Goal: Register for event/course

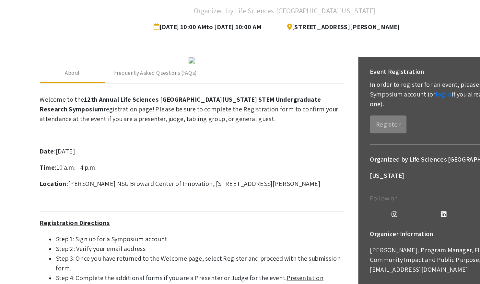
scroll to position [21, 0]
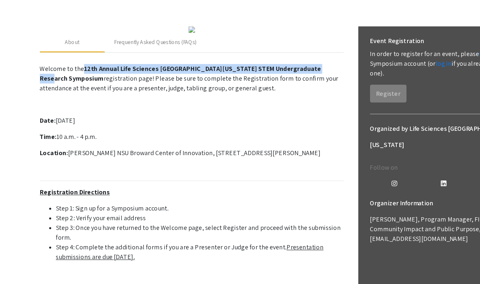
drag, startPoint x: 79, startPoint y: 171, endPoint x: 71, endPoint y: 179, distance: 11.9
click at [71, 131] on p "Welcome to the 12th Annual Life Sciences South Florida STEM Undergraduate Resea…" at bounding box center [165, 119] width 243 height 23
copy strong "12th Annual Life Sciences [GEOGRAPHIC_DATA][US_STATE] STEM Undergraduate Resear…"
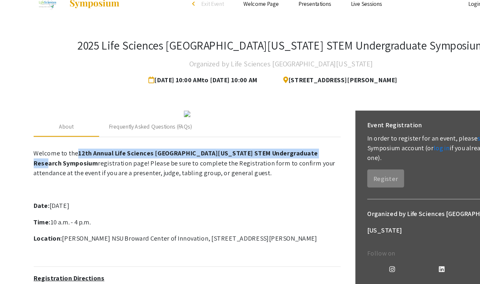
scroll to position [0, 0]
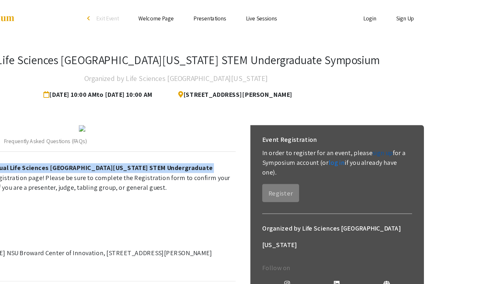
click at [401, 123] on link "sign up" at bounding box center [404, 121] width 16 height 7
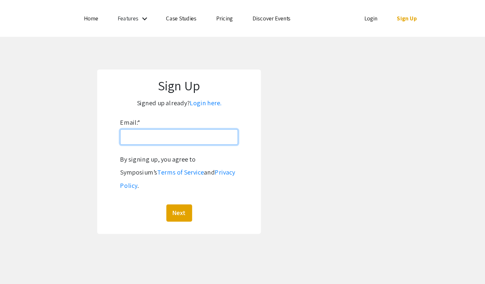
click at [208, 107] on input "Email: *" at bounding box center [242, 109] width 93 height 12
type input "[EMAIL_ADDRESS][DOMAIN_NAME]"
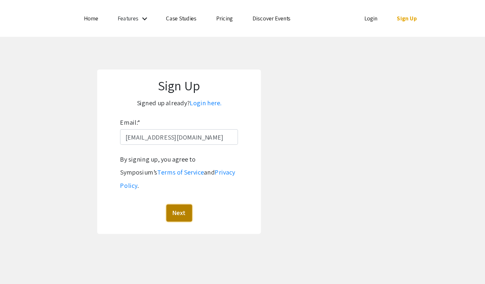
click at [241, 162] on button "Next" at bounding box center [243, 169] width 20 height 14
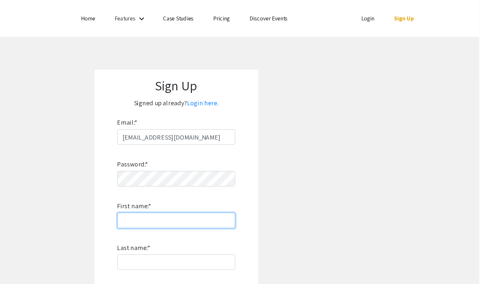
click at [197, 175] on input "First name: *" at bounding box center [240, 175] width 93 height 12
type input "MARICARMEN"
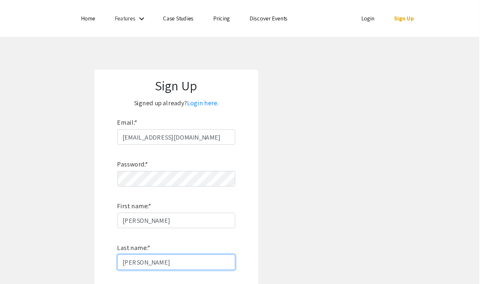
click at [222, 208] on input "MARTINEZ ESTRADA" at bounding box center [240, 208] width 93 height 12
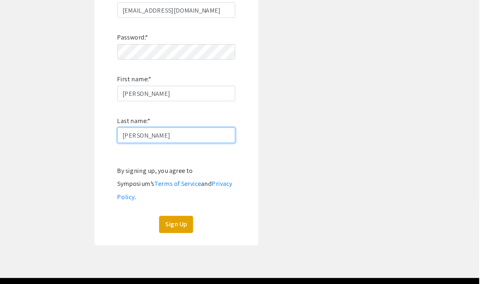
scroll to position [42, 0]
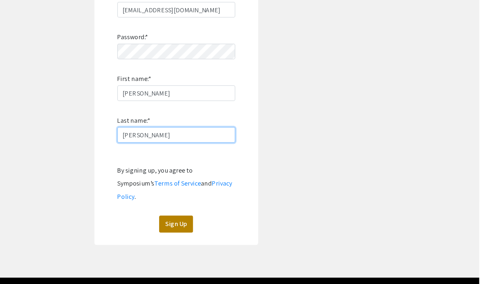
type input "ESTRADA"
click at [238, 230] on button "Sign Up" at bounding box center [240, 237] width 27 height 14
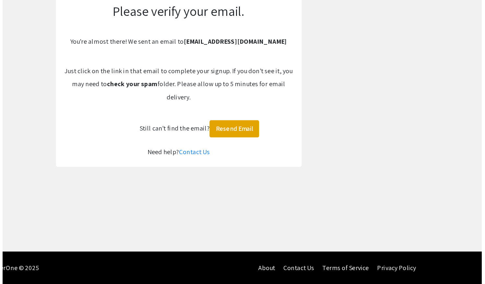
scroll to position [0, 0]
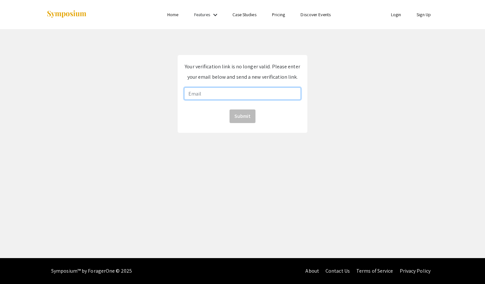
click at [207, 91] on input "email" at bounding box center [242, 94] width 117 height 12
type input "[EMAIL_ADDRESS][DOMAIN_NAME]"
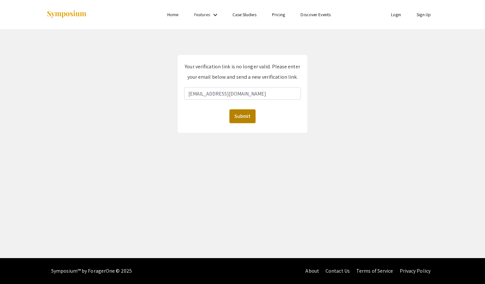
click at [241, 115] on button "Submit" at bounding box center [243, 117] width 26 height 14
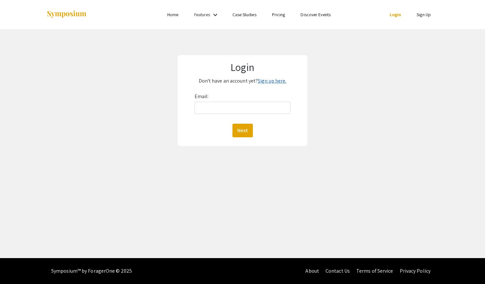
click at [272, 79] on link "Sign up here." at bounding box center [272, 81] width 29 height 7
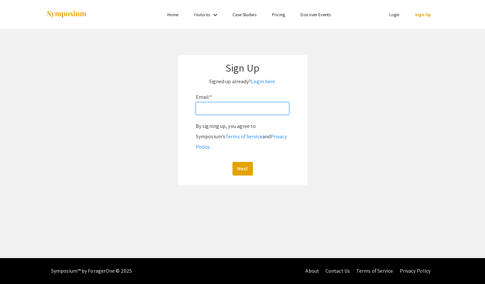
click at [203, 106] on input "Email: *" at bounding box center [242, 109] width 93 height 12
type input "[EMAIL_ADDRESS][DOMAIN_NAME]"
click at [241, 162] on button "Next" at bounding box center [243, 169] width 20 height 14
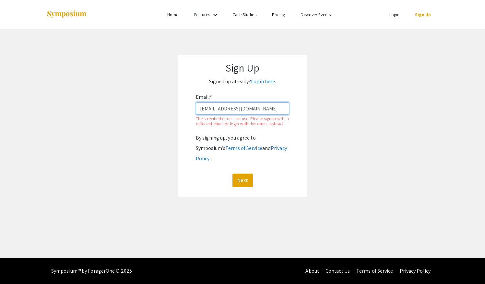
click at [250, 114] on input "[EMAIL_ADDRESS][DOMAIN_NAME]" at bounding box center [242, 109] width 93 height 12
click at [241, 176] on button "Next" at bounding box center [243, 181] width 20 height 14
click at [238, 174] on button "Next" at bounding box center [243, 181] width 20 height 14
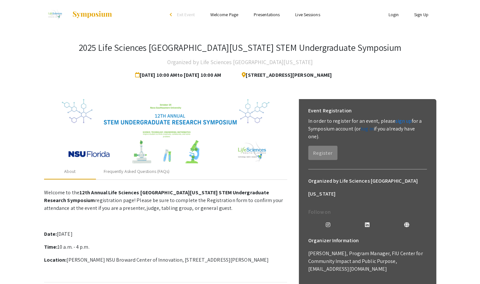
click at [367, 131] on link "log in" at bounding box center [367, 129] width 13 height 7
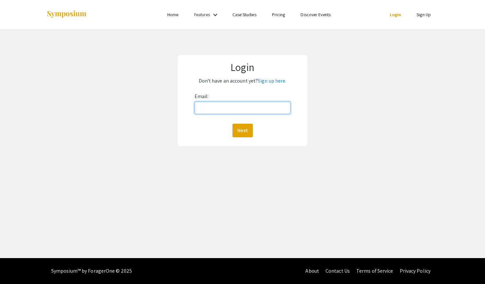
click at [202, 108] on input "Email:" at bounding box center [243, 108] width 96 height 12
type input "[EMAIL_ADDRESS][DOMAIN_NAME]"
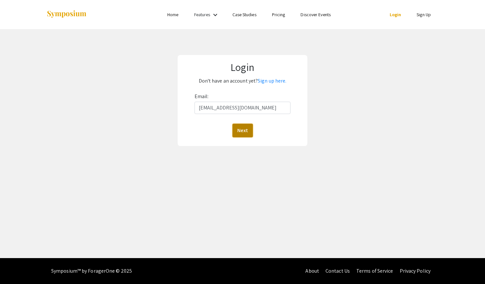
click at [242, 130] on button "Next" at bounding box center [243, 131] width 20 height 14
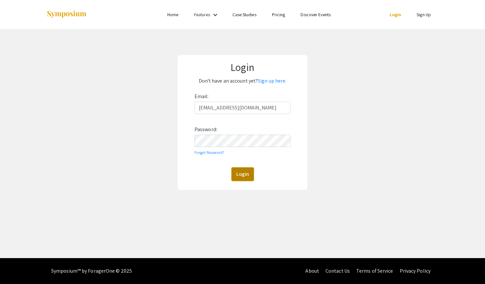
click at [237, 173] on button "Login" at bounding box center [243, 175] width 22 height 14
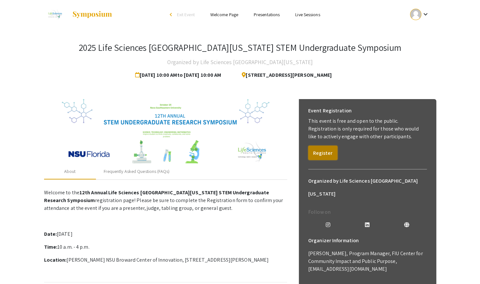
click at [317, 151] on button "Register" at bounding box center [322, 153] width 29 height 14
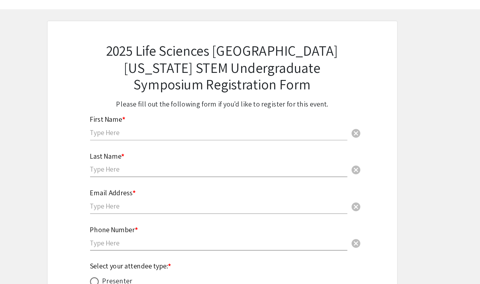
click at [167, 119] on input "text" at bounding box center [237, 120] width 190 height 7
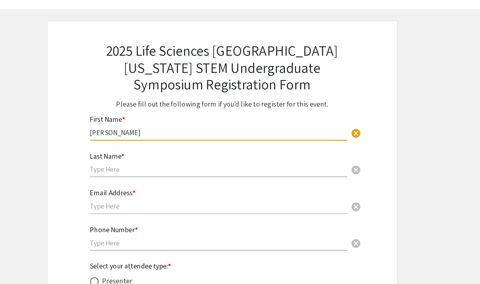
type input "[PERSON_NAME]"
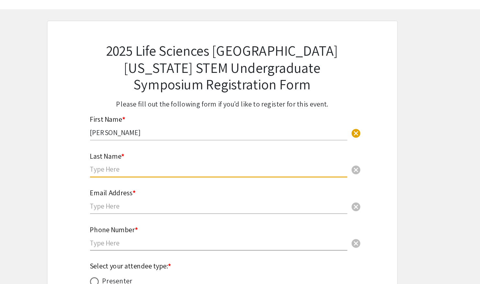
click at [154, 149] on input "text" at bounding box center [237, 147] width 190 height 7
type input "[PERSON_NAME]"
click at [158, 178] on input "text" at bounding box center [237, 175] width 190 height 7
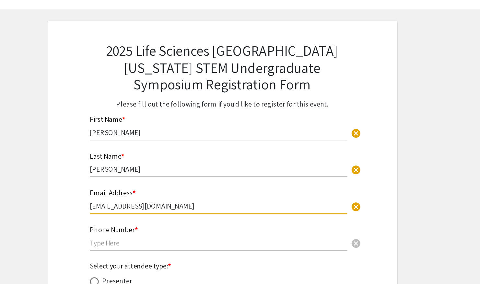
type input "[EMAIL_ADDRESS][DOMAIN_NAME]"
click at [155, 203] on input "text" at bounding box center [237, 202] width 190 height 7
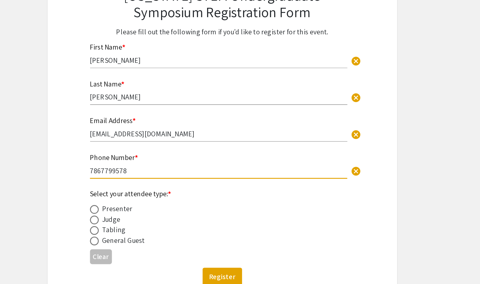
scroll to position [26, 0]
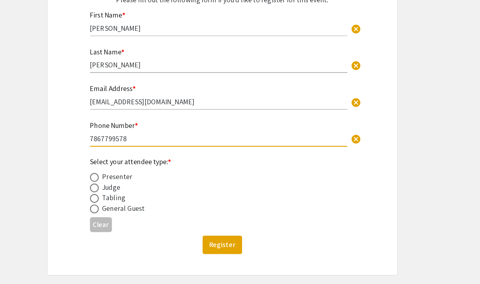
type input "7867799578"
click at [146, 221] on span at bounding box center [145, 221] width 6 height 6
click at [146, 221] on input "radio" at bounding box center [145, 221] width 6 height 6
radio input "true"
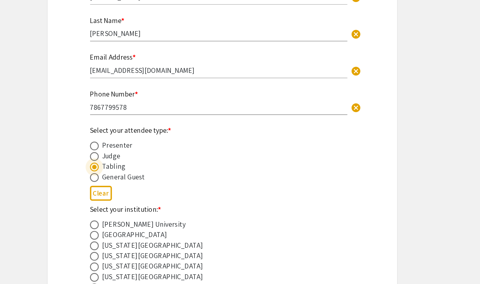
scroll to position [50, 0]
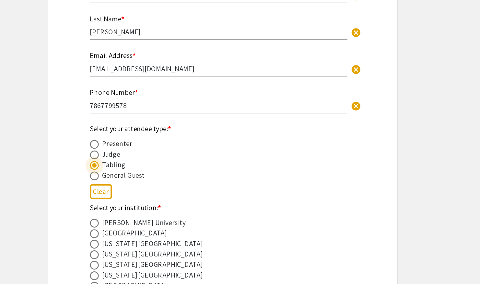
click at [146, 206] on span at bounding box center [145, 204] width 6 height 6
click at [146, 206] on input "radio" at bounding box center [145, 204] width 6 height 6
radio input "true"
click at [146, 206] on span at bounding box center [145, 204] width 3 height 3
click at [146, 206] on input "radio" at bounding box center [145, 204] width 6 height 6
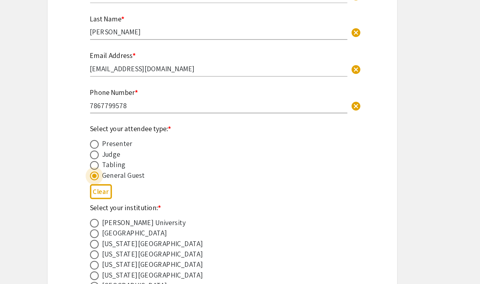
click at [146, 206] on span at bounding box center [145, 204] width 3 height 3
click at [146, 206] on input "radio" at bounding box center [145, 204] width 6 height 6
click at [146, 197] on span at bounding box center [145, 196] width 6 height 6
click at [146, 197] on input "radio" at bounding box center [145, 196] width 6 height 6
radio input "true"
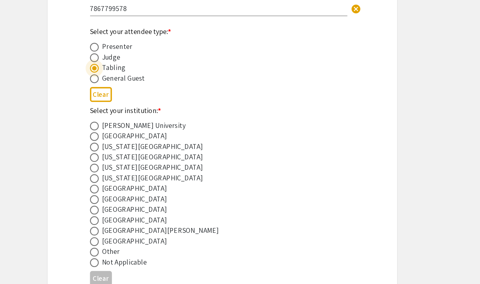
scroll to position [129, 0]
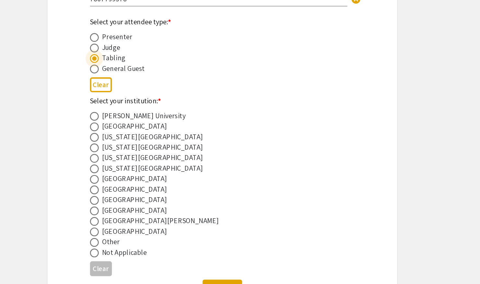
click at [144, 254] on span at bounding box center [145, 253] width 6 height 6
click at [144, 254] on input "radio" at bounding box center [145, 253] width 6 height 6
radio input "true"
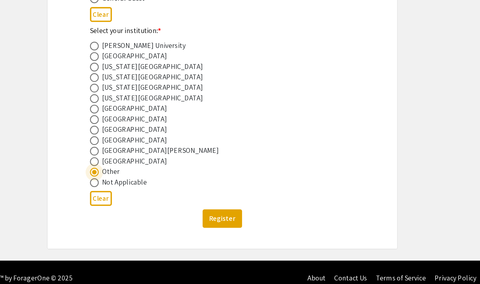
scroll to position [182, 0]
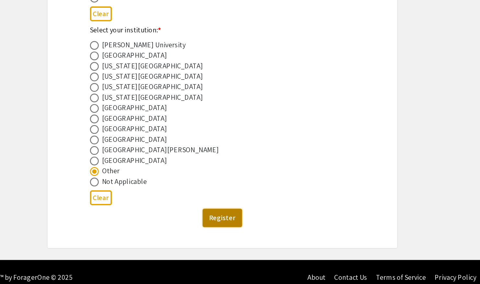
click at [234, 235] on button "Register" at bounding box center [240, 236] width 29 height 14
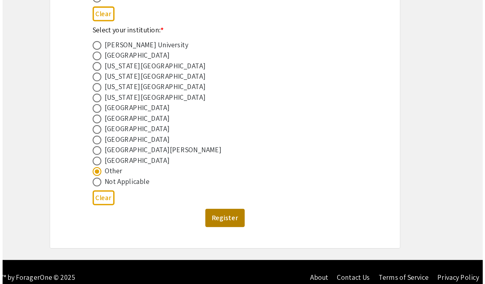
scroll to position [0, 0]
